Goal: Information Seeking & Learning: Learn about a topic

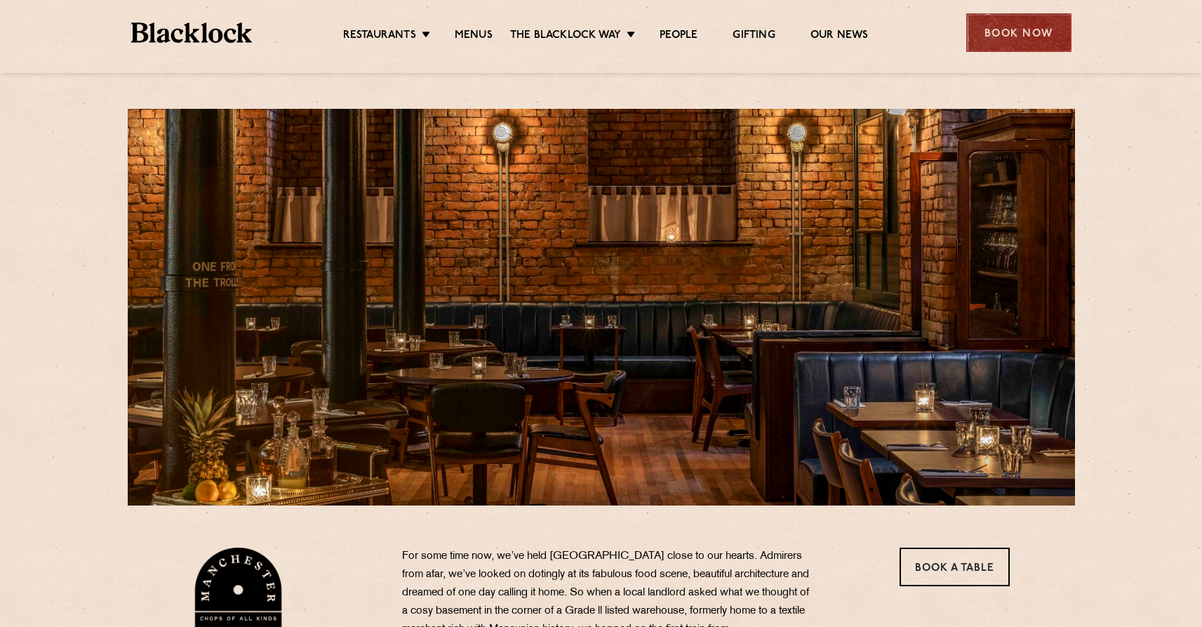
click at [1007, 35] on div "Book Now" at bounding box center [1019, 32] width 105 height 39
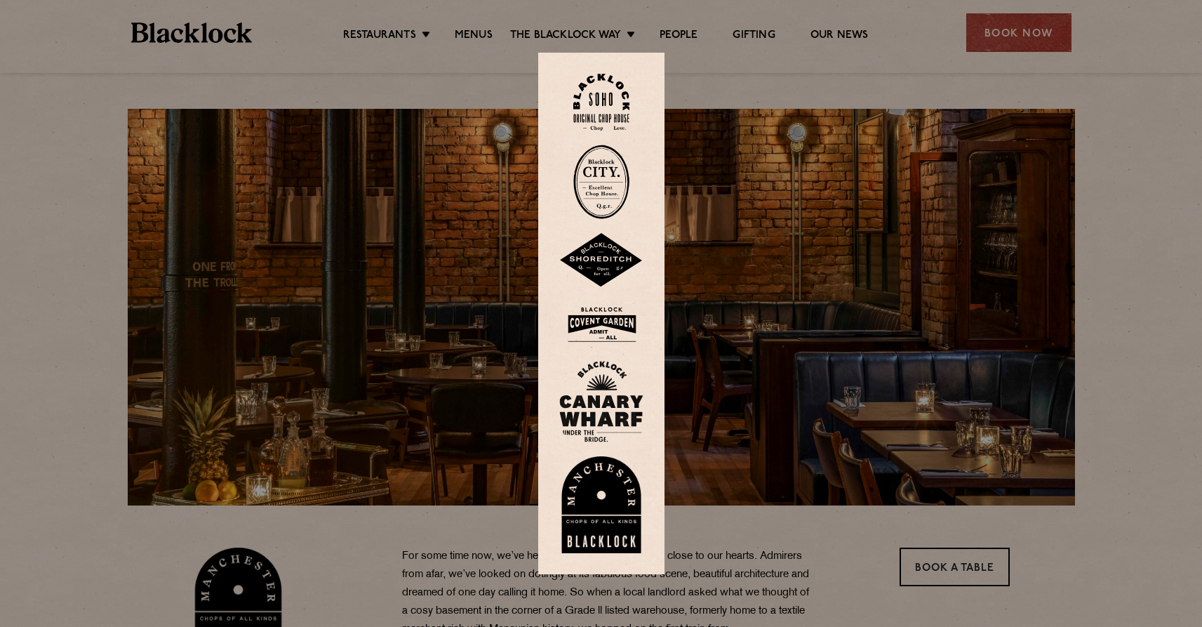
click at [616, 501] on img at bounding box center [601, 504] width 84 height 97
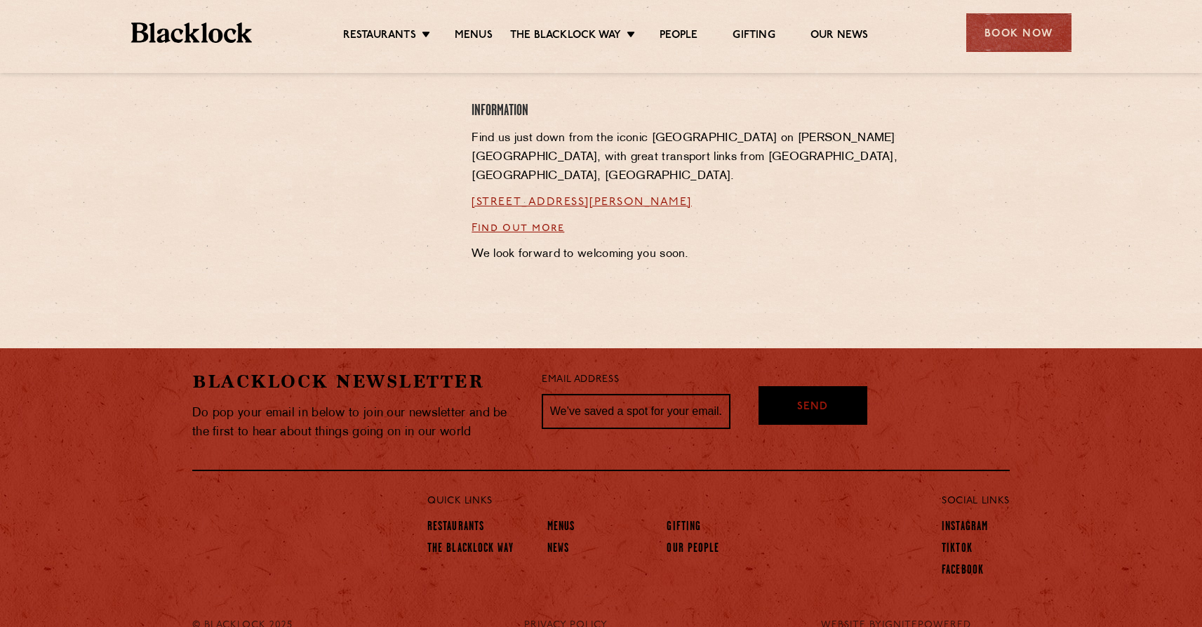
scroll to position [1100, 0]
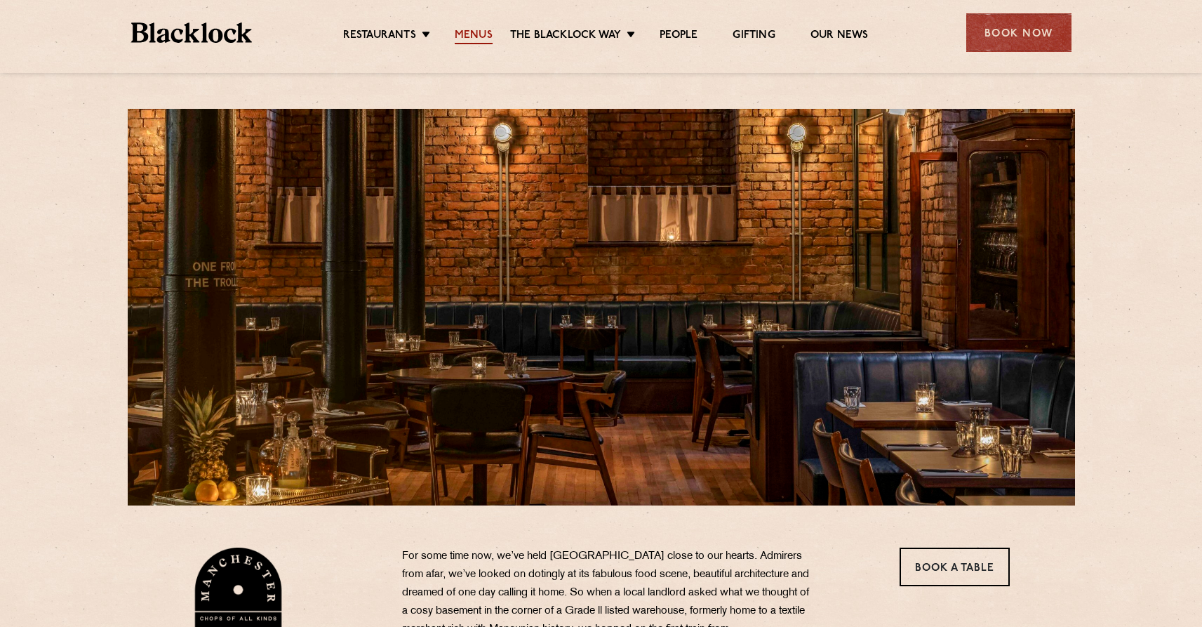
click at [467, 32] on link "Menus" at bounding box center [474, 36] width 38 height 15
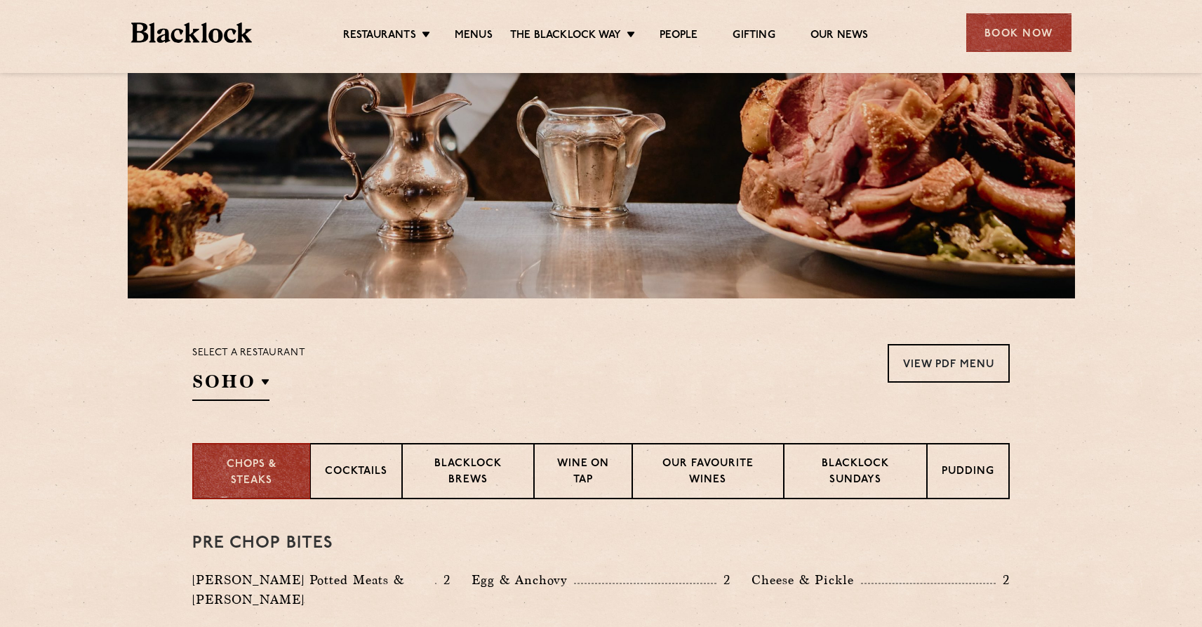
scroll to position [220, 0]
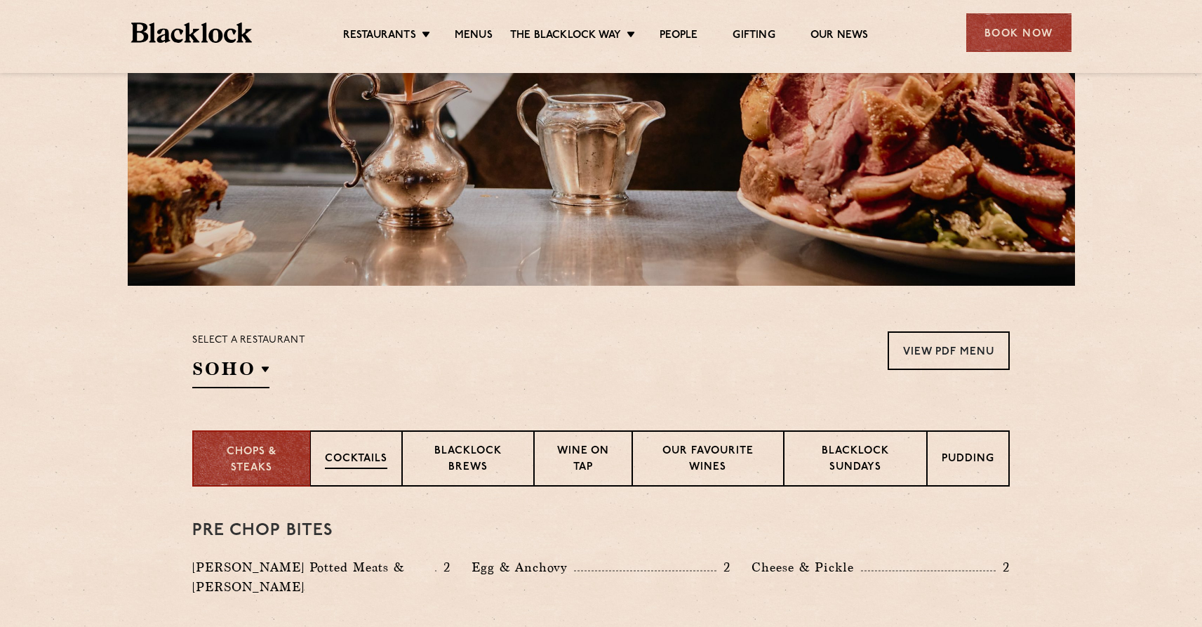
click at [363, 456] on p "Cocktails" at bounding box center [356, 460] width 62 height 18
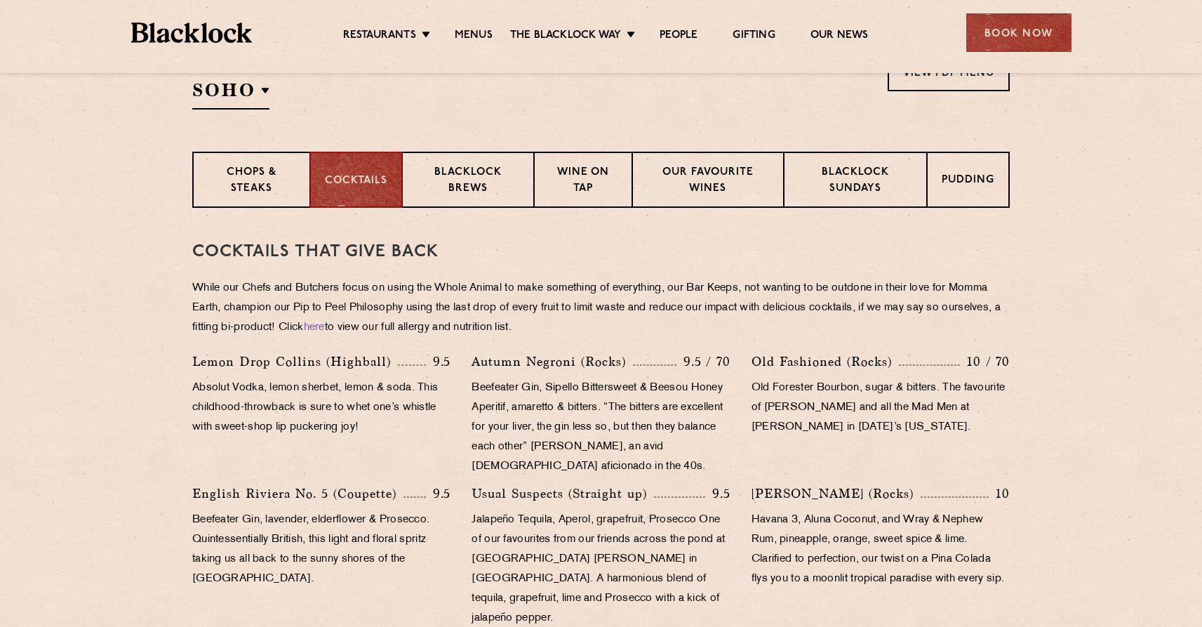
scroll to position [495, 0]
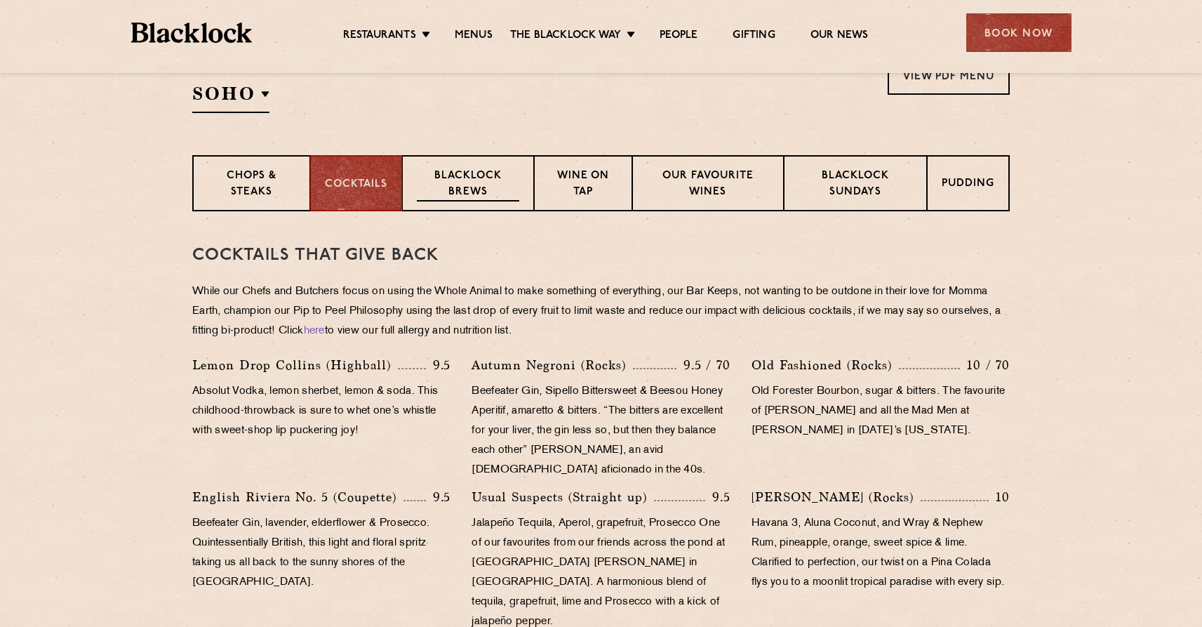
click at [456, 179] on p "Blacklock Brews" at bounding box center [468, 184] width 102 height 33
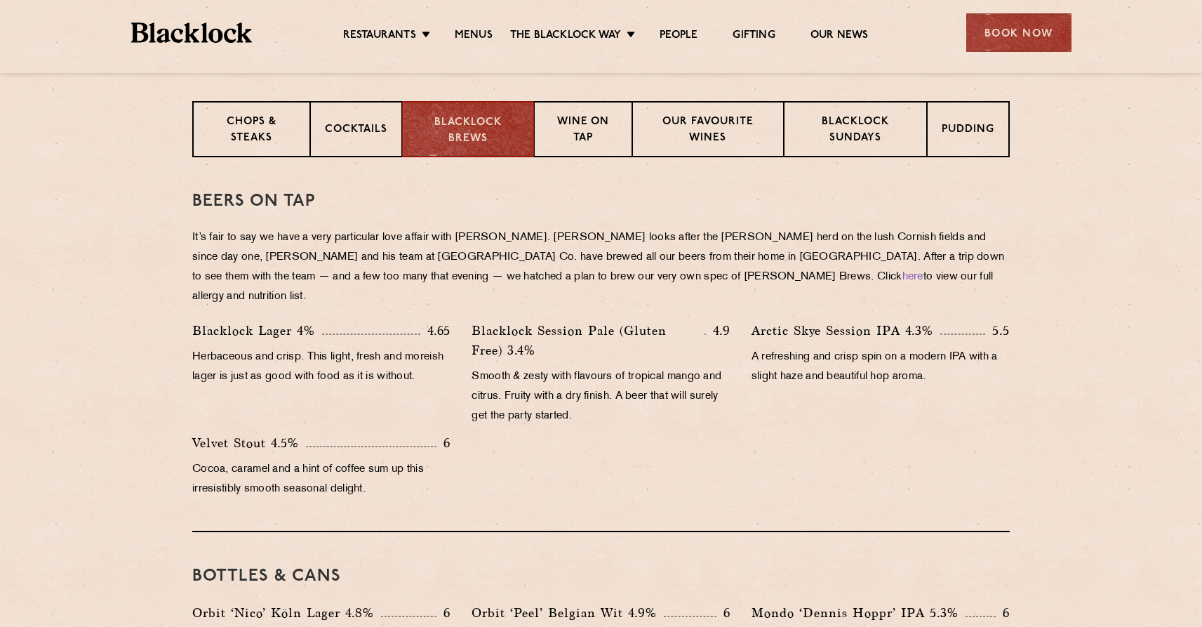
scroll to position [544, 0]
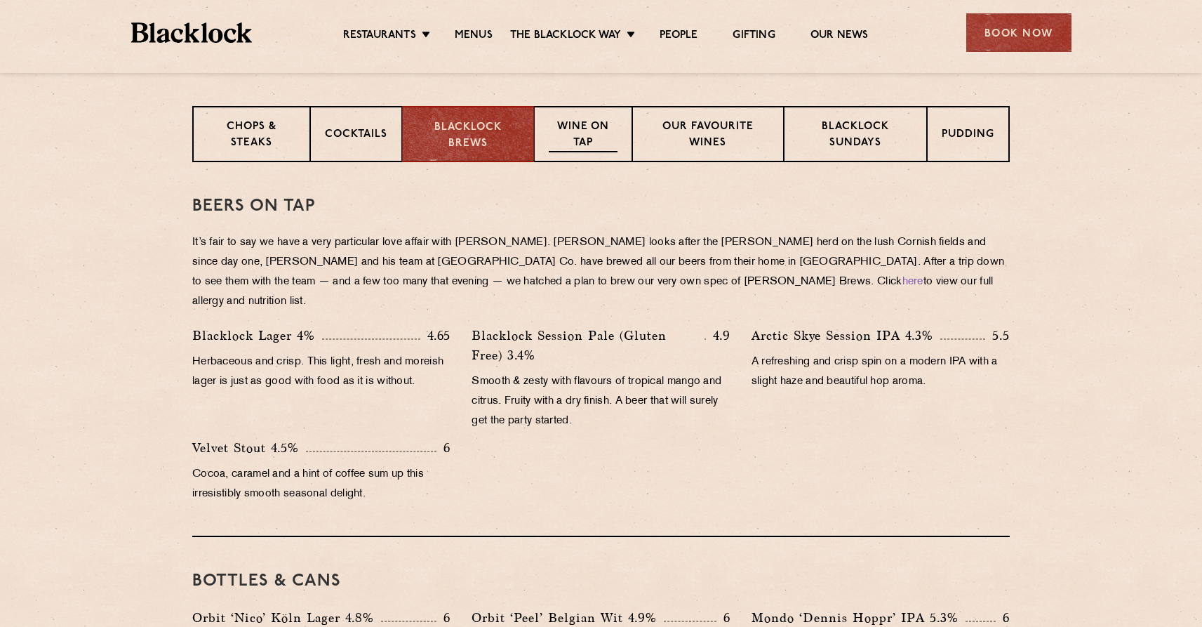
click at [572, 131] on p "Wine on Tap" at bounding box center [583, 135] width 69 height 33
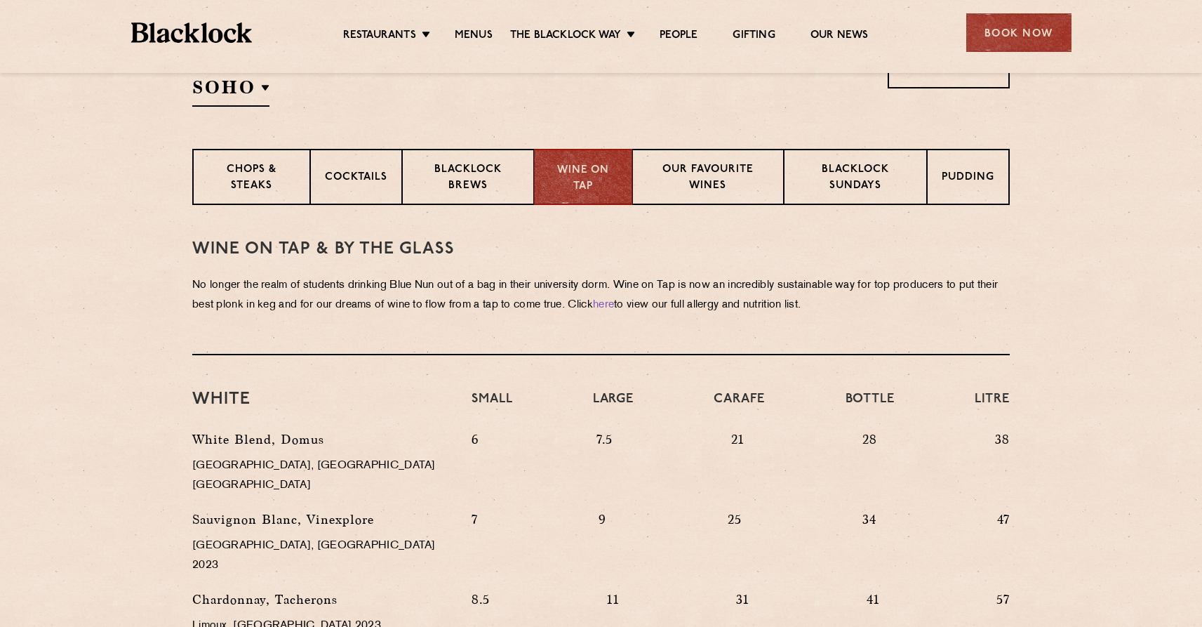
scroll to position [496, 0]
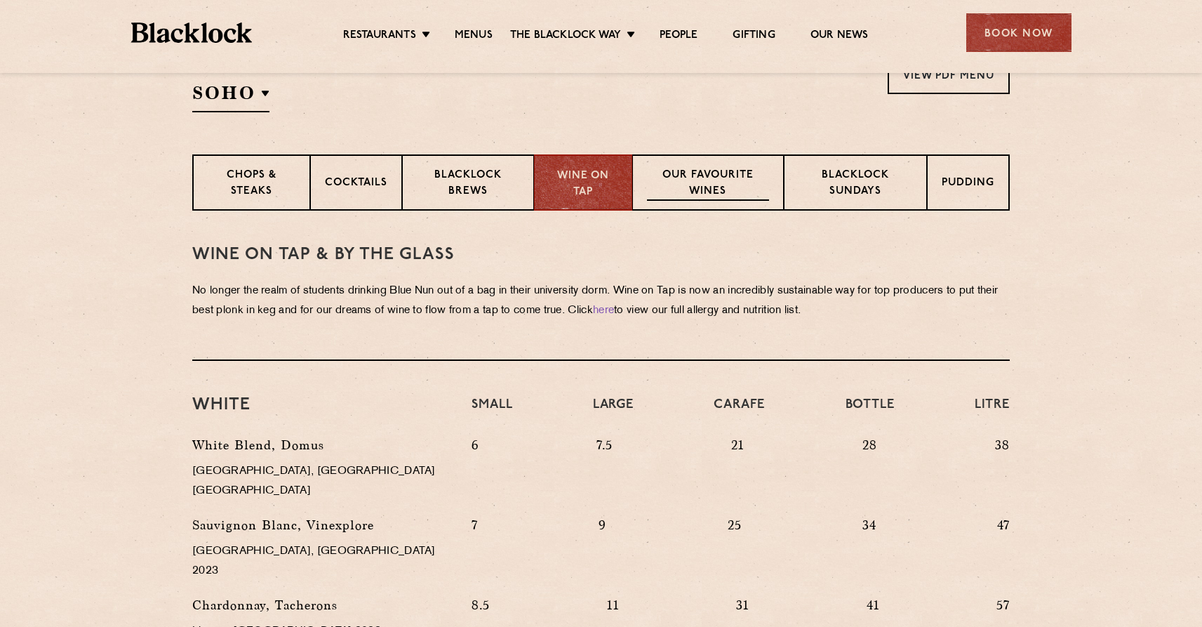
click at [721, 185] on p "Our favourite wines" at bounding box center [707, 184] width 121 height 33
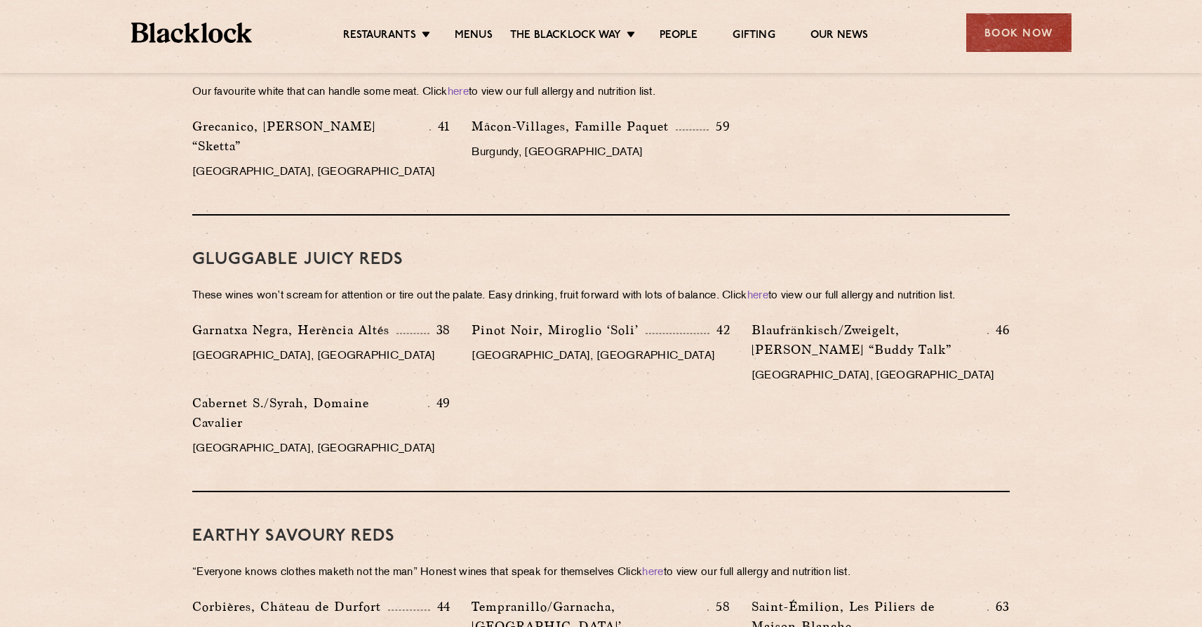
scroll to position [1292, 0]
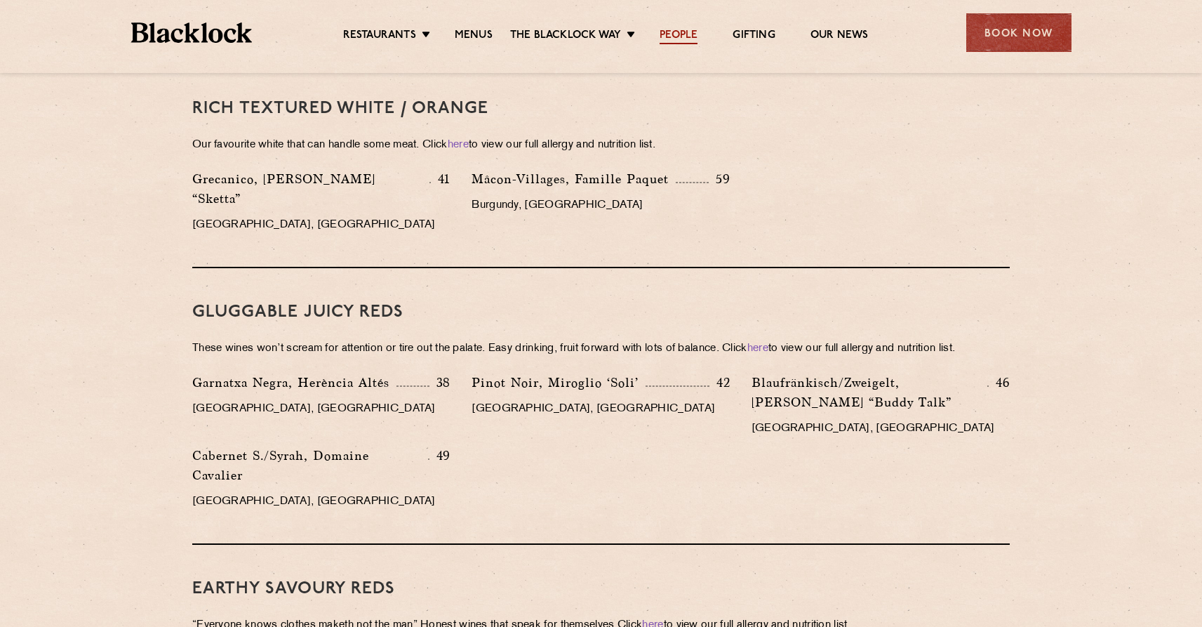
click at [678, 32] on link "People" at bounding box center [679, 36] width 38 height 15
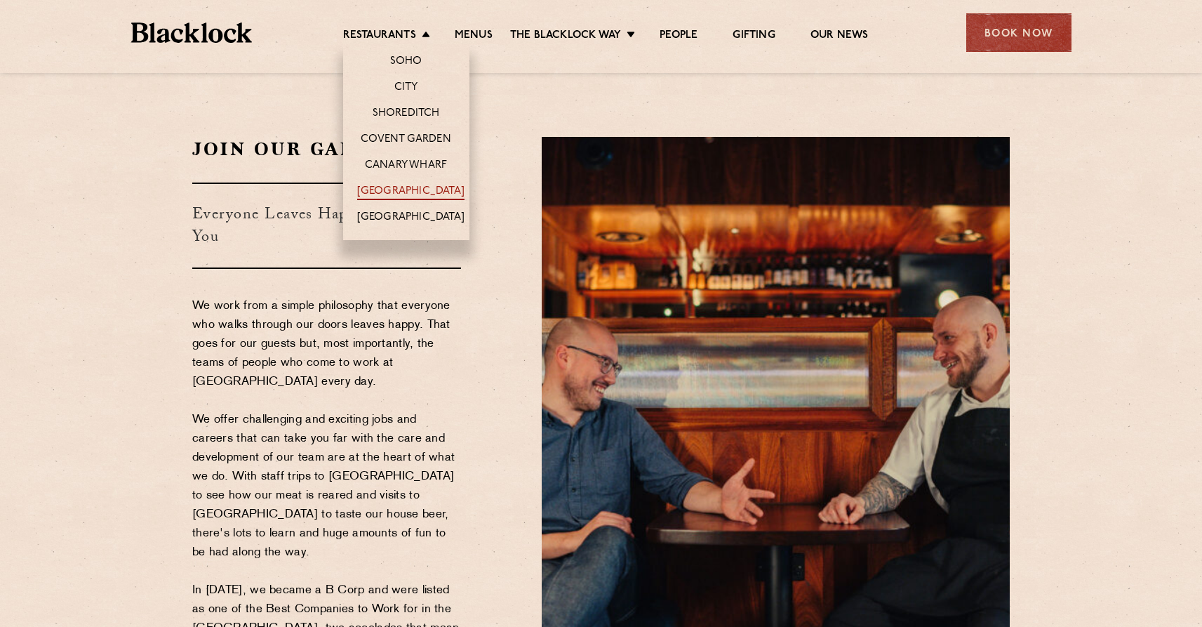
click at [409, 190] on link "[GEOGRAPHIC_DATA]" at bounding box center [410, 192] width 107 height 15
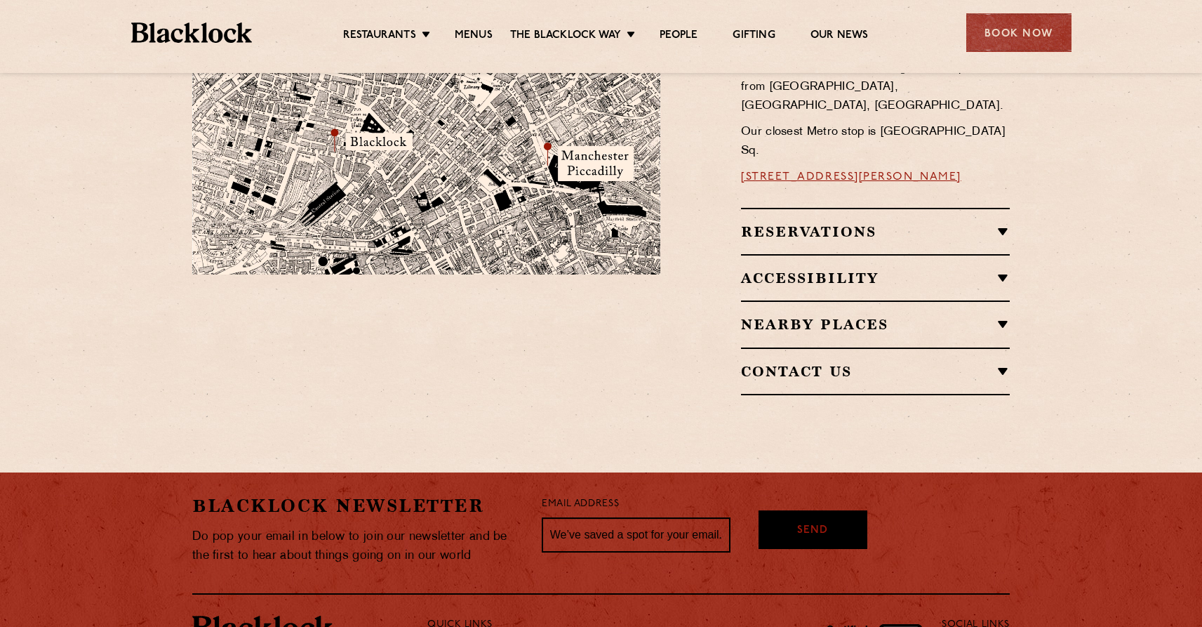
scroll to position [945, 0]
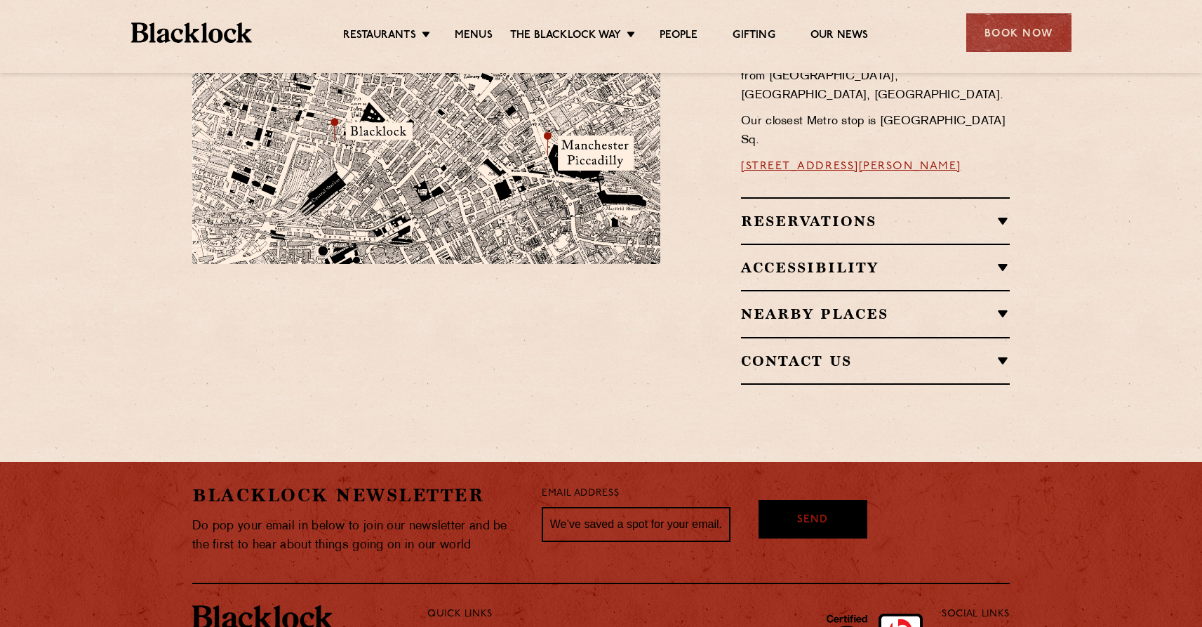
click at [890, 259] on h2 "Accessibility" at bounding box center [875, 267] width 269 height 17
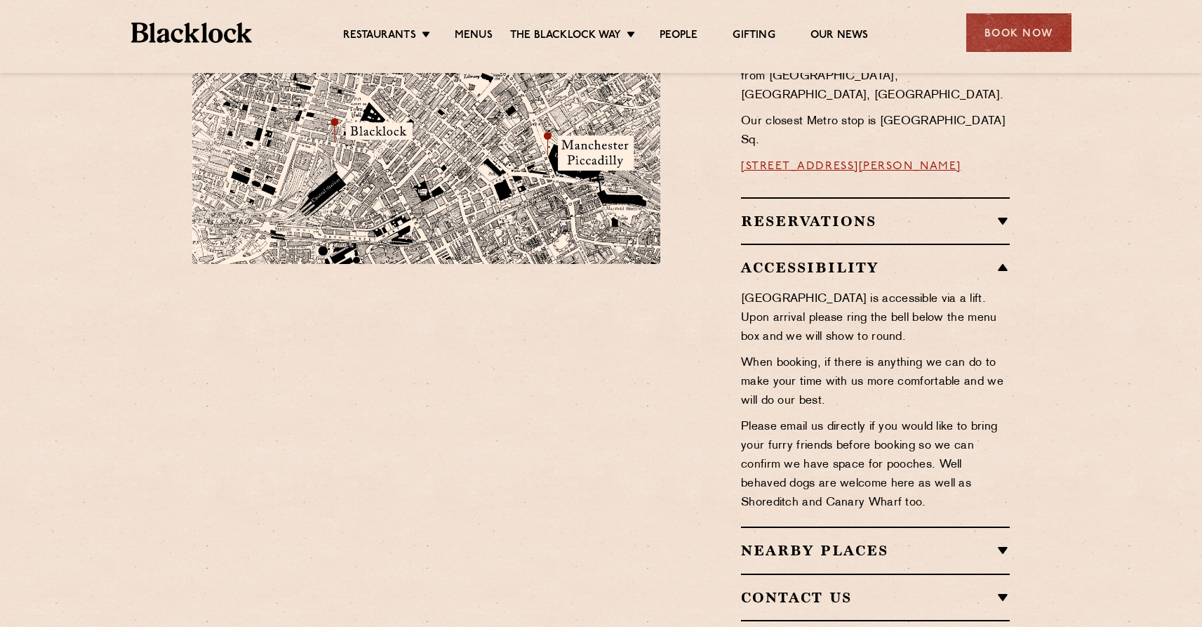
click at [891, 259] on h2 "Accessibility" at bounding box center [875, 267] width 269 height 17
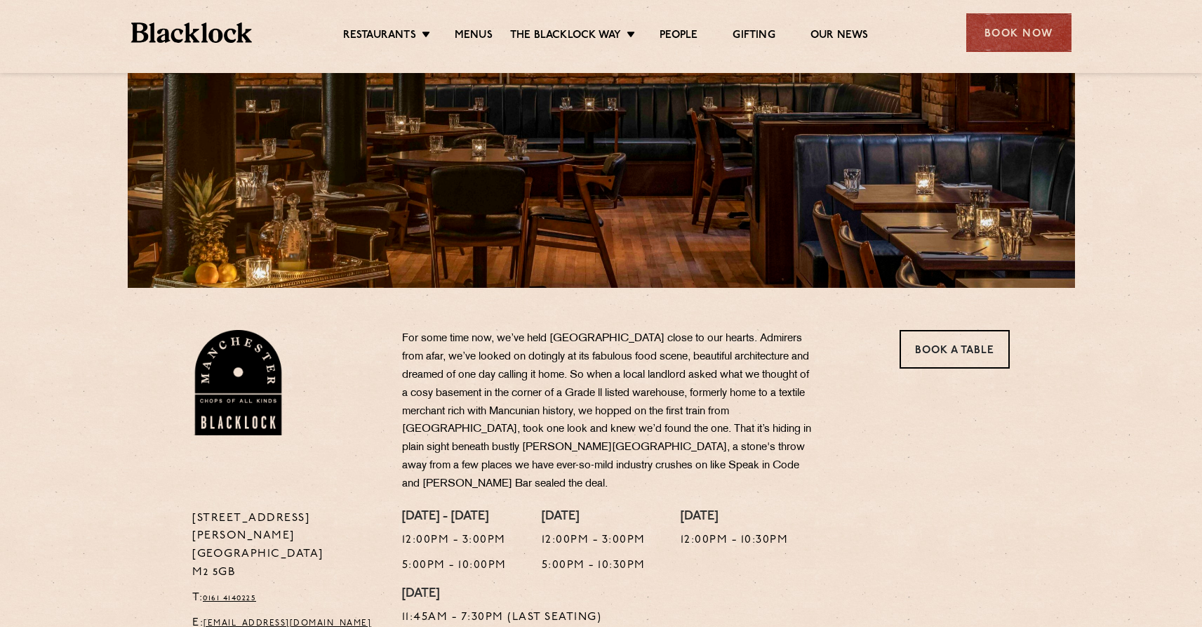
scroll to position [0, 0]
